Goal: Information Seeking & Learning: Learn about a topic

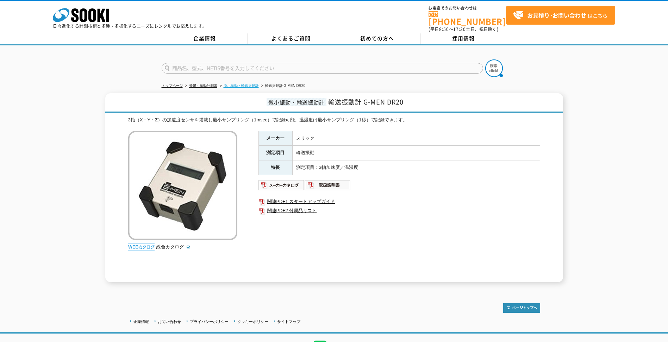
click at [246, 84] on link "微小振動・輸送振動計" at bounding box center [241, 86] width 35 height 4
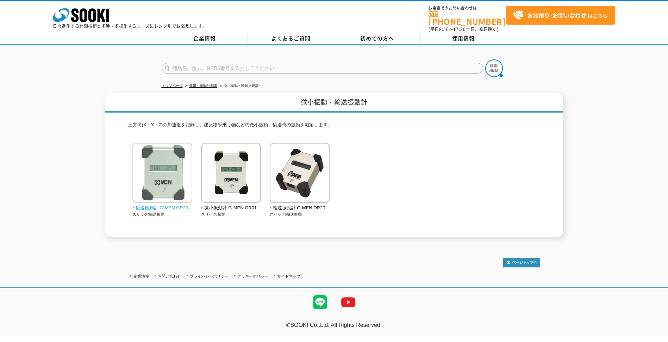
click at [179, 200] on img at bounding box center [162, 174] width 60 height 62
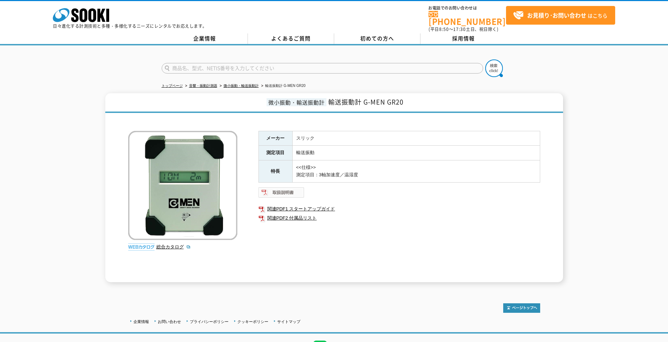
click at [286, 187] on img at bounding box center [282, 192] width 46 height 11
